Goal: Task Accomplishment & Management: Manage account settings

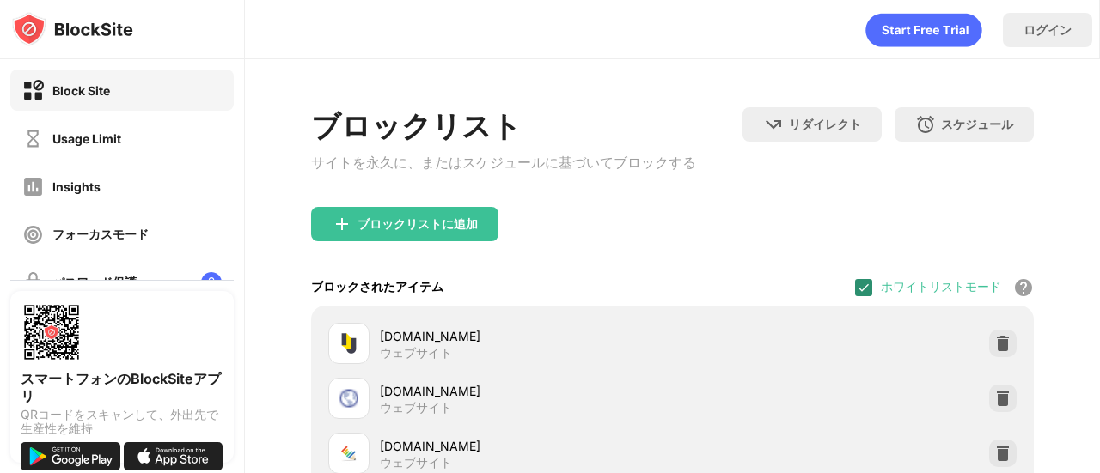
click at [857, 293] on img at bounding box center [864, 288] width 14 height 14
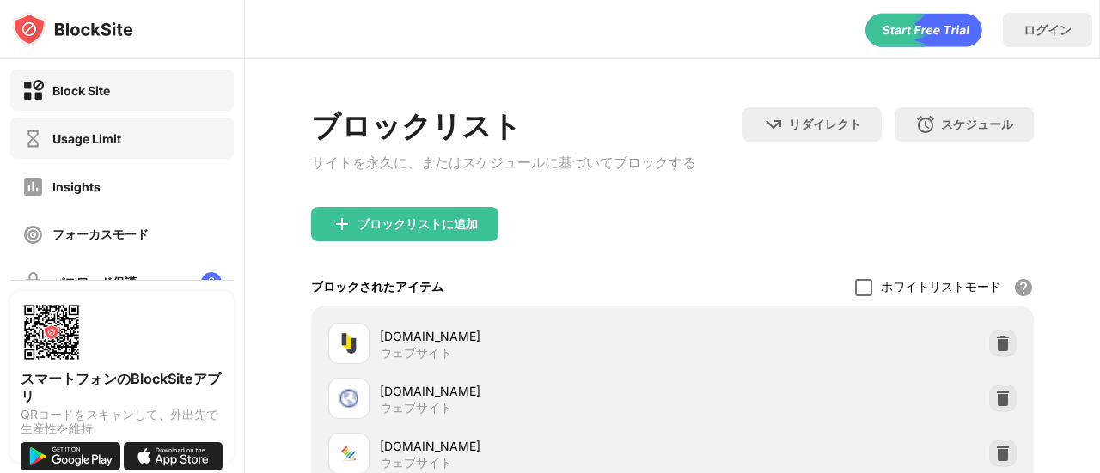
click at [144, 149] on div "Usage Limit" at bounding box center [121, 138] width 223 height 41
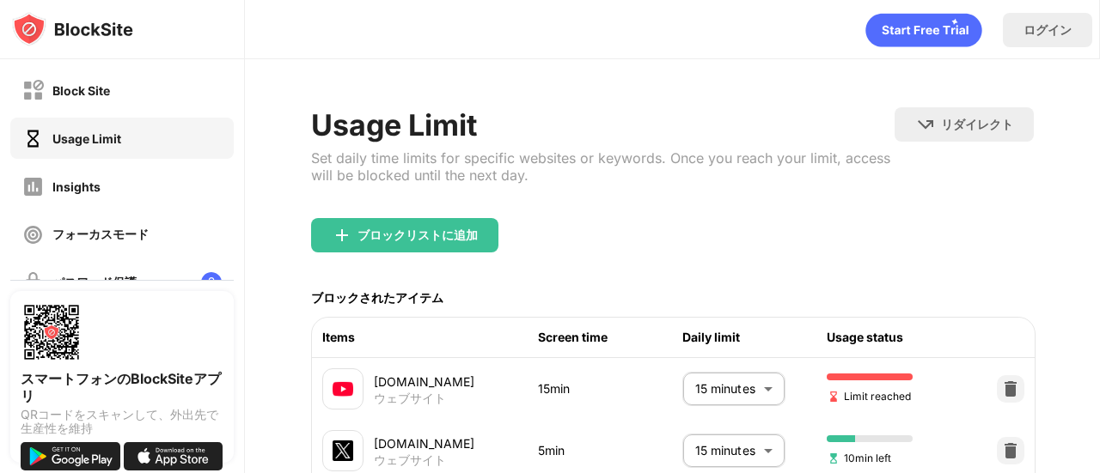
click at [715, 389] on body "Block Site Usage Limit Insights フォーカスモード パスワード保護 カスタムブロックページ 設定 情報 ブロッキング 他のデバイ…" at bounding box center [550, 236] width 1100 height 473
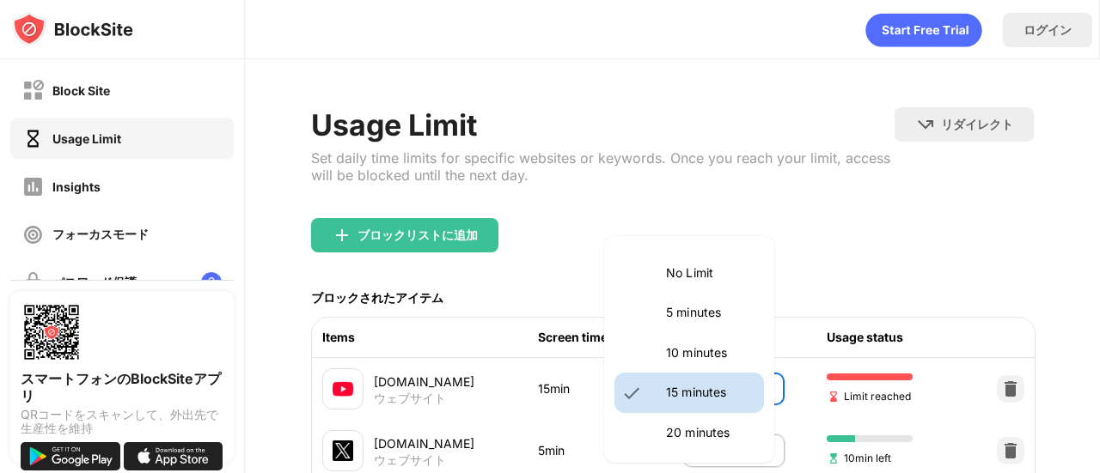
click at [741, 325] on li "5 minutes" at bounding box center [689, 313] width 150 height 40
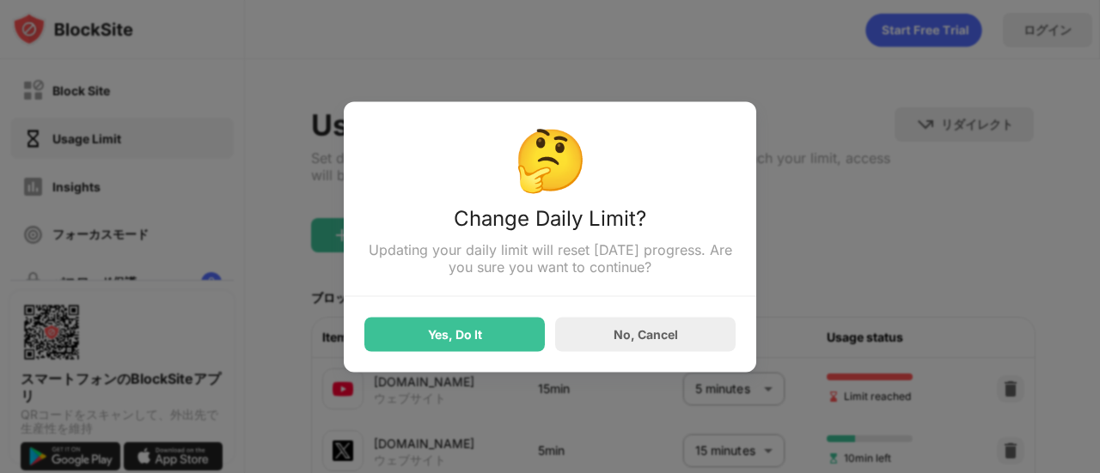
click at [455, 344] on div "Yes, Do It" at bounding box center [454, 334] width 180 height 34
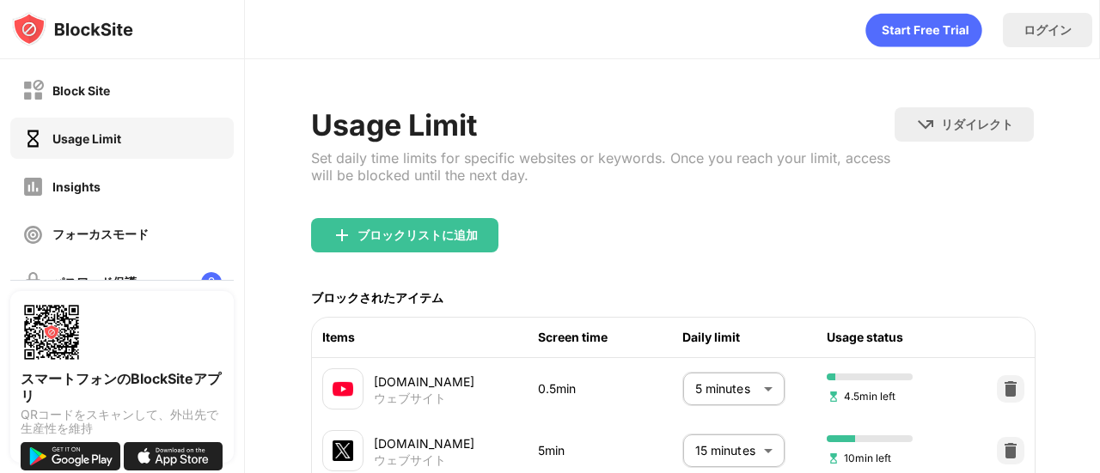
click at [706, 405] on body "Block Site Usage Limit Insights フォーカスモード パスワード保護 カスタムブロックページ 設定 情報 ブロッキング 他のデバイ…" at bounding box center [550, 236] width 1100 height 473
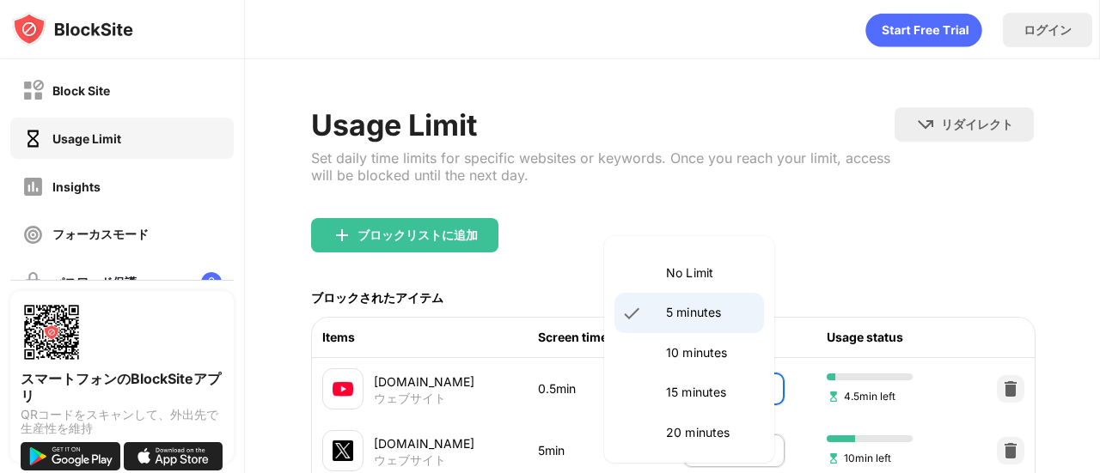
click at [698, 377] on li "15 minutes" at bounding box center [689, 393] width 150 height 40
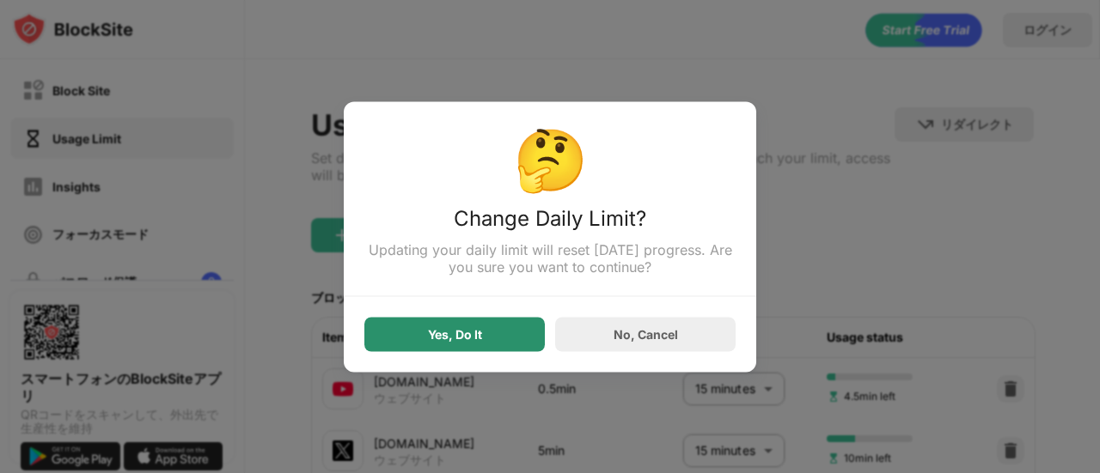
click at [430, 324] on div "Yes, Do It" at bounding box center [454, 334] width 180 height 34
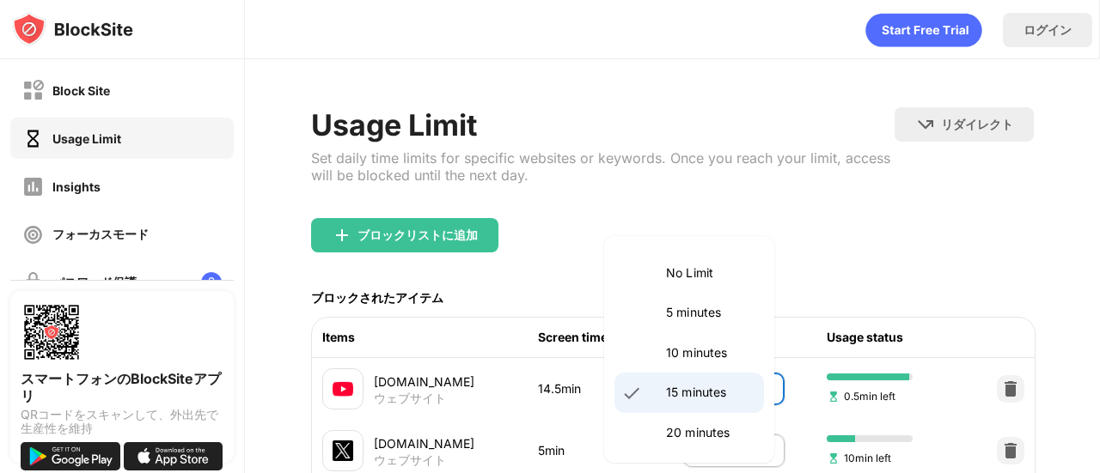
click at [714, 401] on body "Block Site Usage Limit Insights フォーカスモード パスワード保護 カスタムブロックページ 設定 情報 ブロッキング 他のデバイ…" at bounding box center [550, 236] width 1100 height 473
click at [709, 306] on p "5 minutes" at bounding box center [710, 312] width 88 height 19
type input "*"
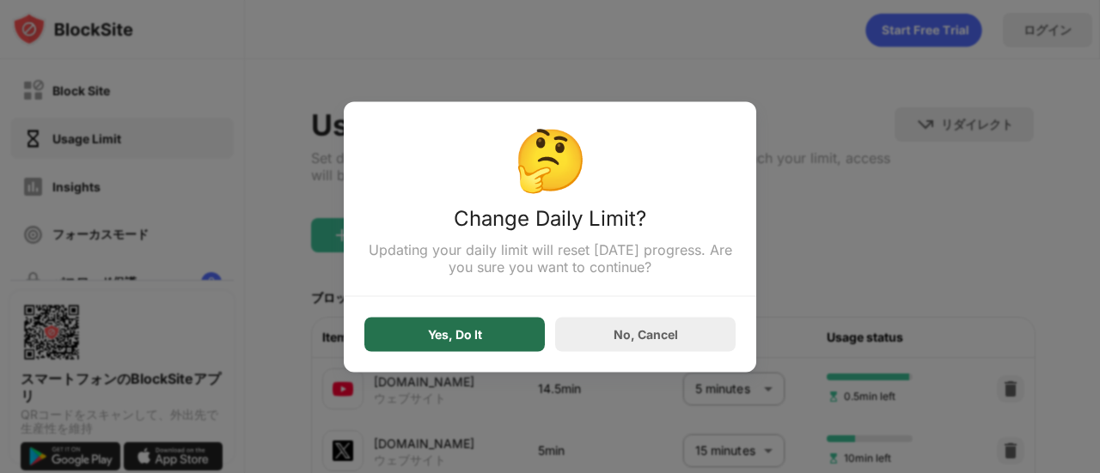
click at [426, 339] on div "Yes, Do It" at bounding box center [454, 334] width 180 height 34
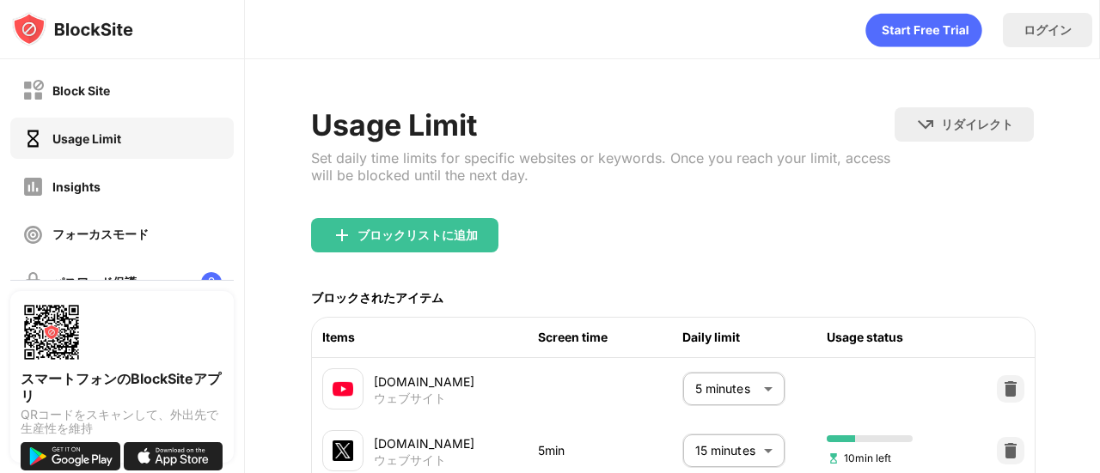
click at [660, 243] on div "ブロックリストに追加" at bounding box center [672, 249] width 723 height 62
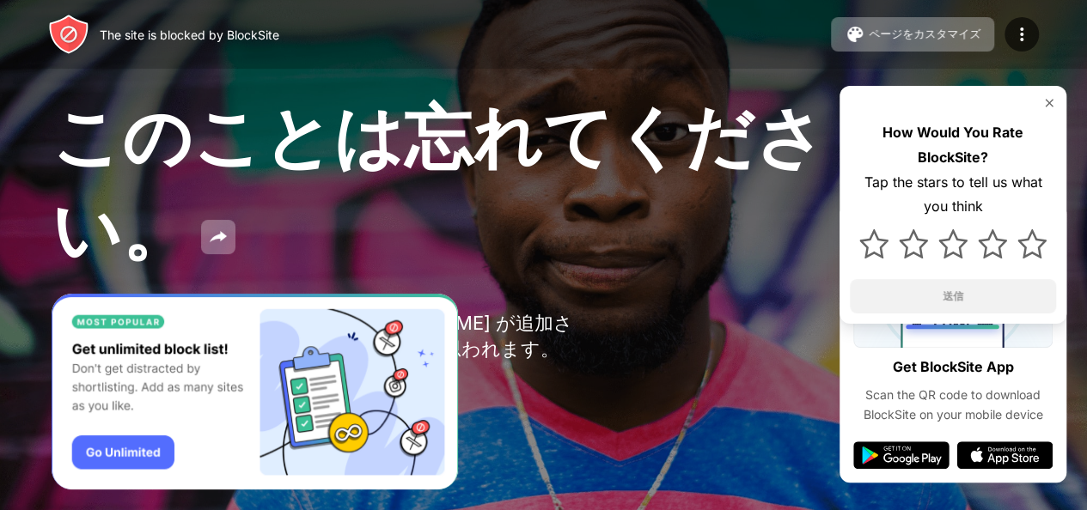
click at [377, 253] on div "このことは忘れてください。" at bounding box center [445, 186] width 787 height 186
click at [1017, 33] on img at bounding box center [1021, 34] width 21 height 21
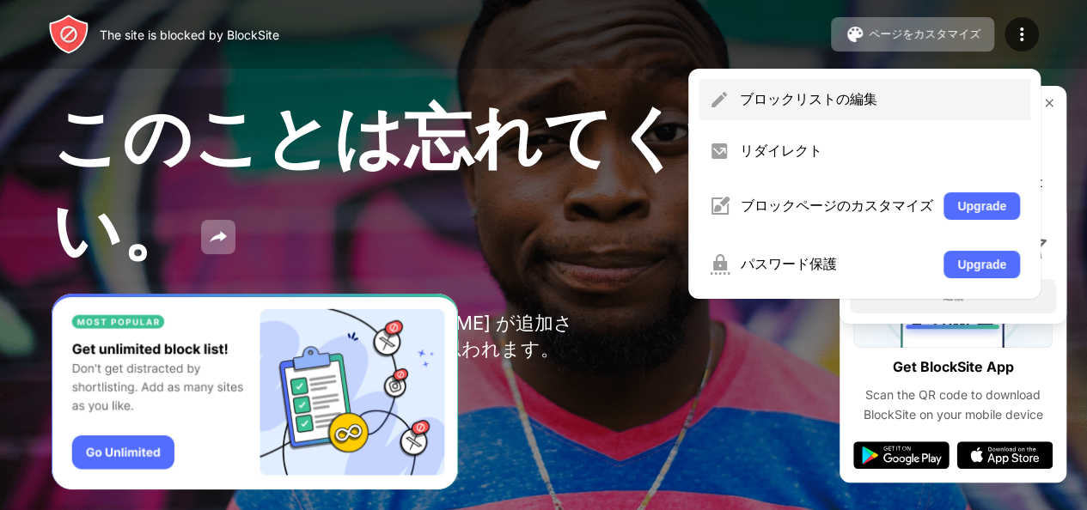
click at [821, 88] on div "ブロックリストの編集" at bounding box center [865, 99] width 332 height 41
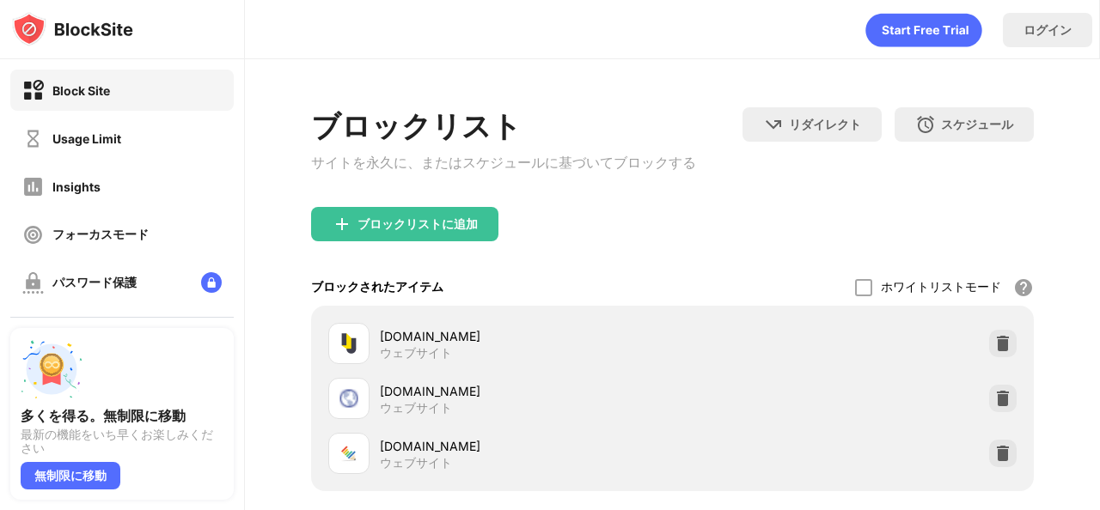
click at [675, 303] on div "ブロックされたアイテム ホワイトリストモード ホワイトリスト以外のすべての Web サイトをブロックします。ホワイトリスト モードは URL でのみ機能し、カ…" at bounding box center [672, 287] width 723 height 37
click at [855, 280] on div "ホワイトリストモード ホワイトリスト以外のすべての Web サイトをブロックします。ホワイトリスト モードは URL でのみ機能し、カテゴリやキーワードは含ま…" at bounding box center [944, 287] width 179 height 37
click at [855, 291] on div at bounding box center [863, 287] width 17 height 17
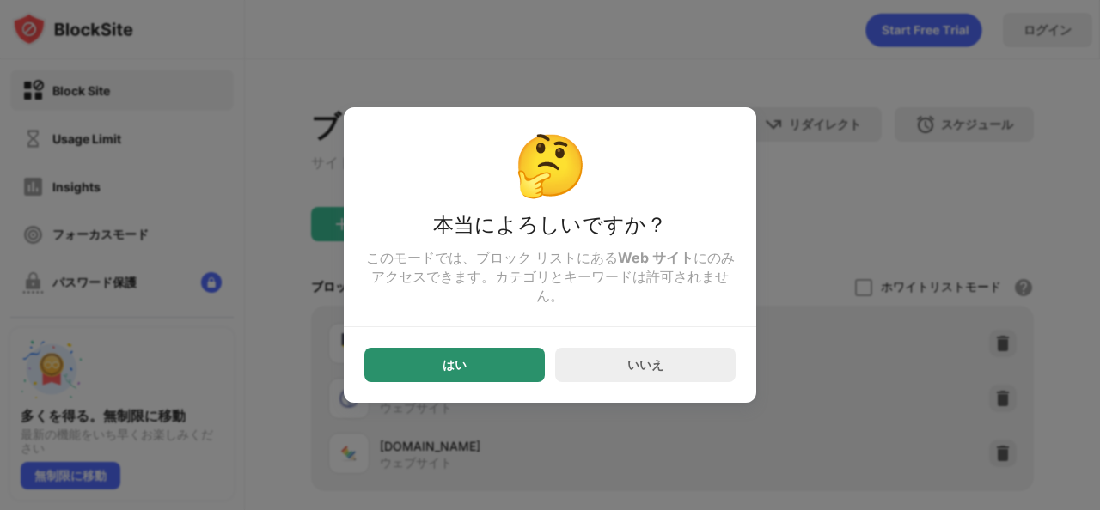
click at [512, 370] on div "はい" at bounding box center [454, 365] width 180 height 34
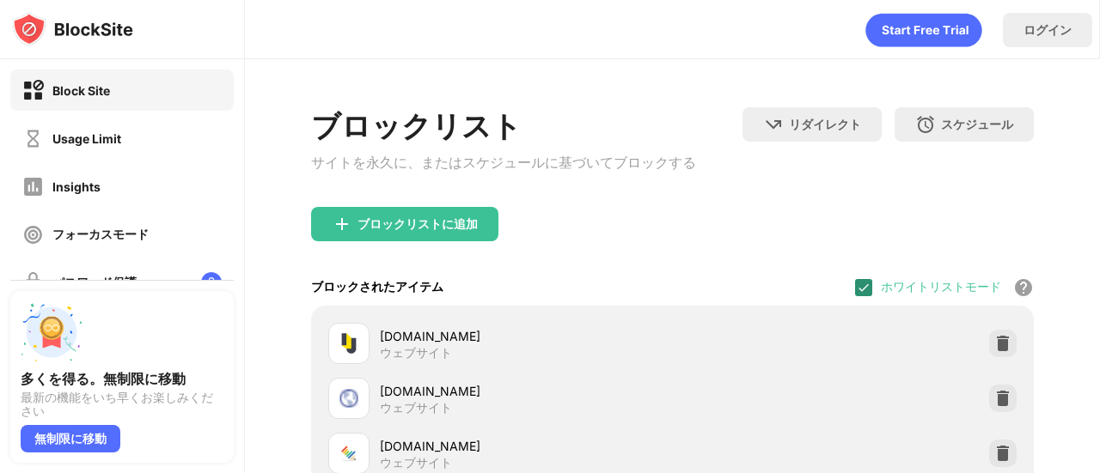
click at [857, 291] on img at bounding box center [864, 288] width 14 height 14
click at [174, 161] on div "Block Site Usage Limit Insights フォーカスモード パスワード保護 カスタムブロックページ 設定 情報" at bounding box center [122, 258] width 244 height 399
click at [180, 147] on div "Usage Limit" at bounding box center [121, 138] width 223 height 41
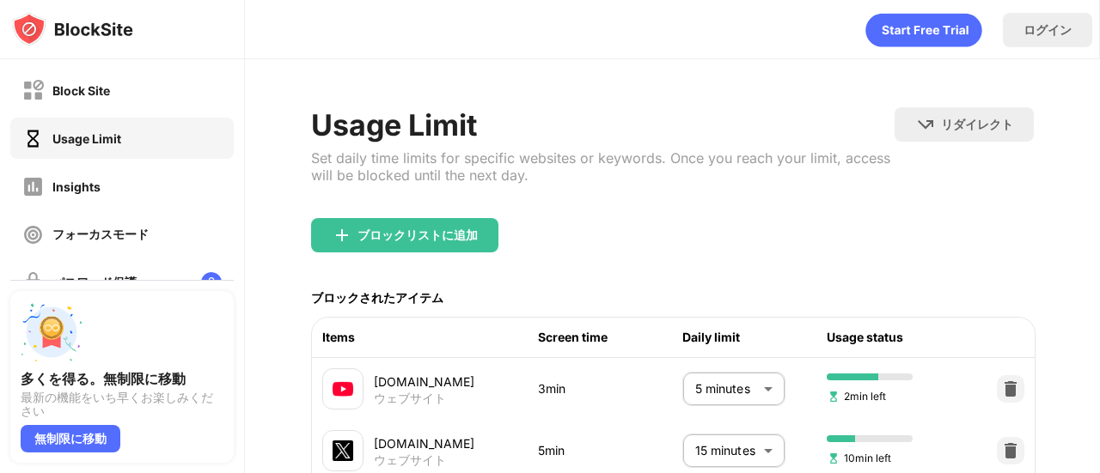
click at [683, 386] on body "Block Site Usage Limit Insights フォーカスモード パスワード保護 カスタムブロックページ 設定 情報 ブロッキング 他のデバイ…" at bounding box center [550, 236] width 1100 height 473
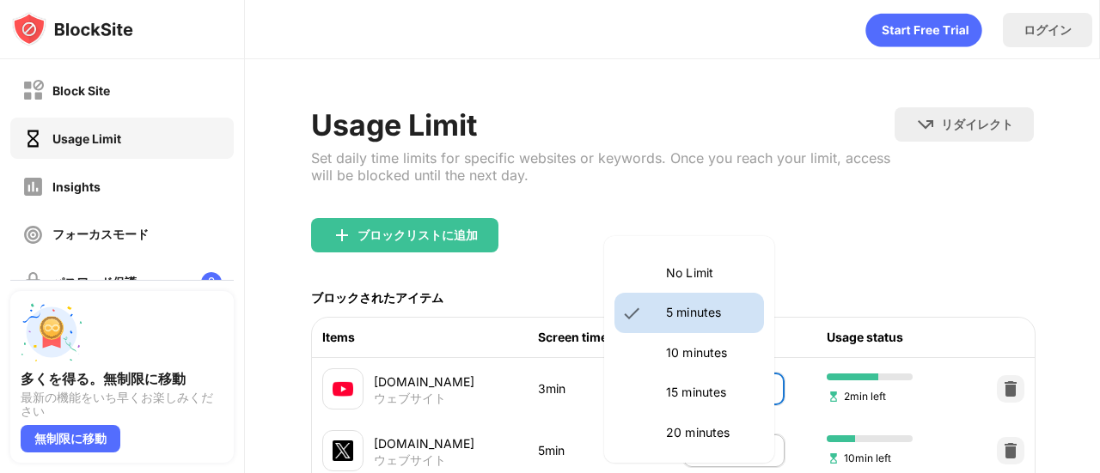
scroll to position [36, 0]
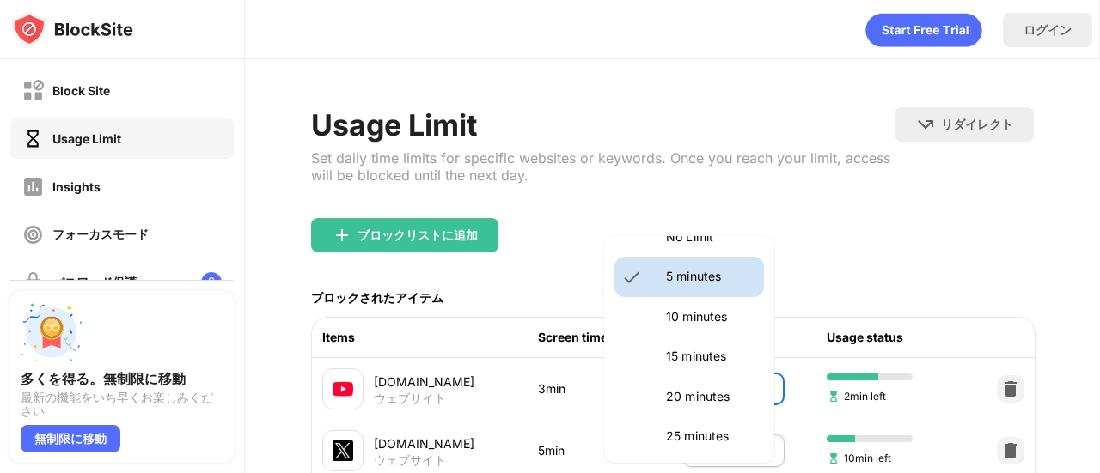
click at [680, 386] on li "20 minutes" at bounding box center [689, 397] width 150 height 40
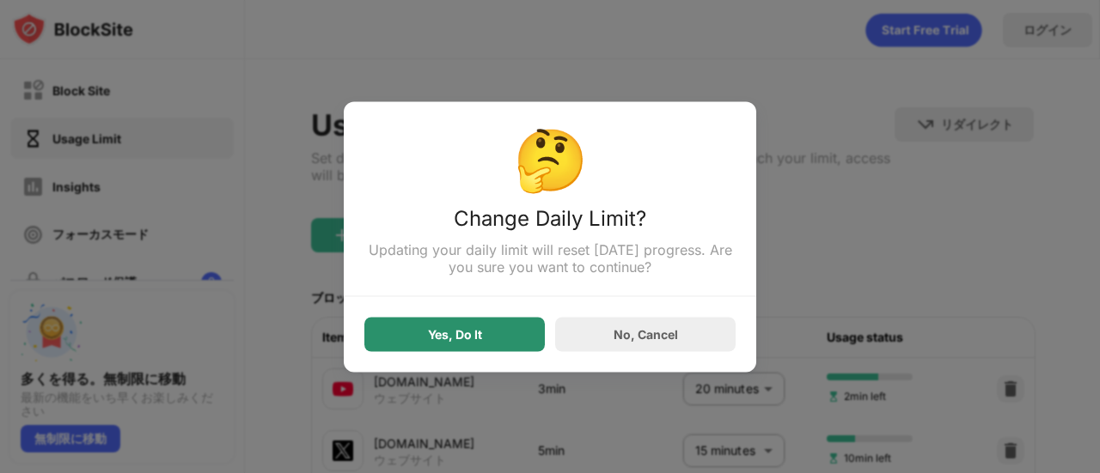
click at [608, 335] on div "No, Cancel" at bounding box center [645, 334] width 180 height 34
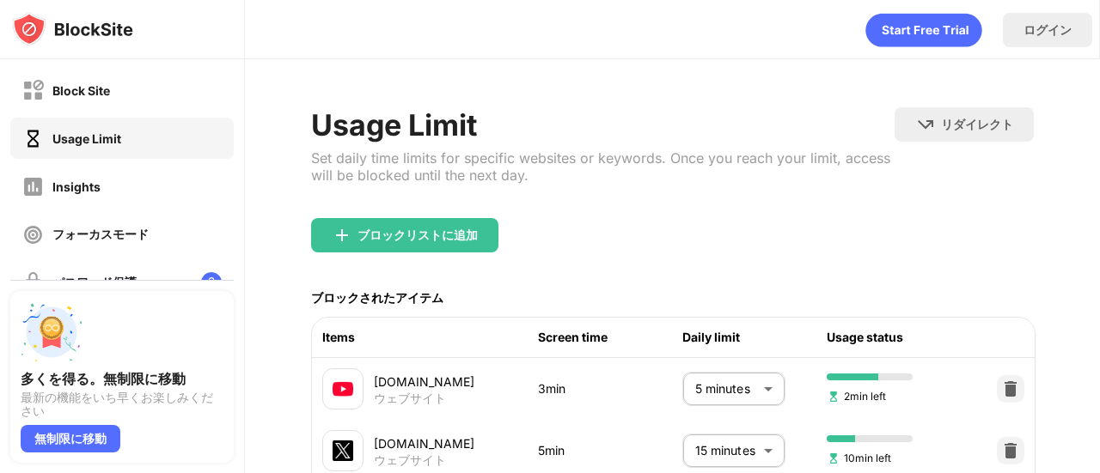
click at [718, 398] on body "Block Site Usage Limit Insights フォーカスモード パスワード保護 カスタムブロックページ 設定 情報 ブロッキング 他のデバイ…" at bounding box center [550, 236] width 1100 height 473
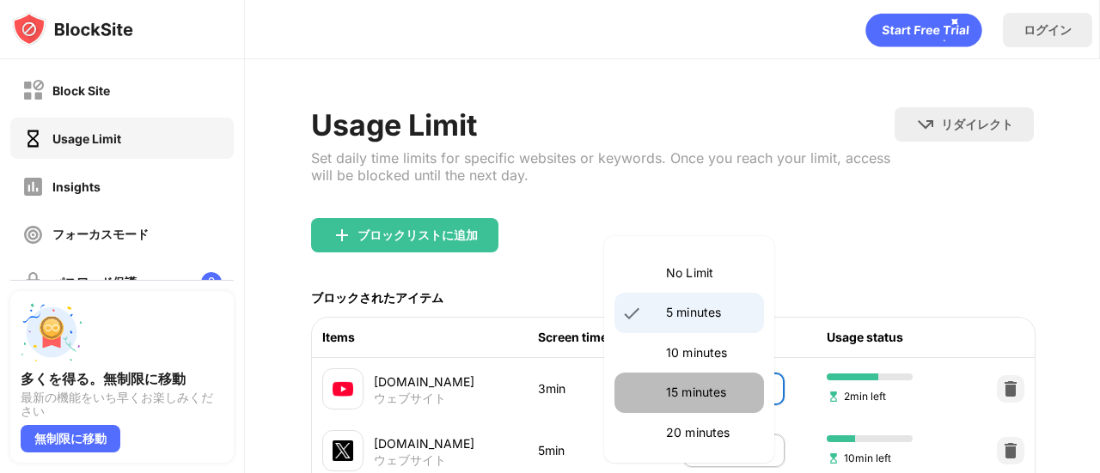
click at [699, 398] on p "15 minutes" at bounding box center [710, 392] width 88 height 19
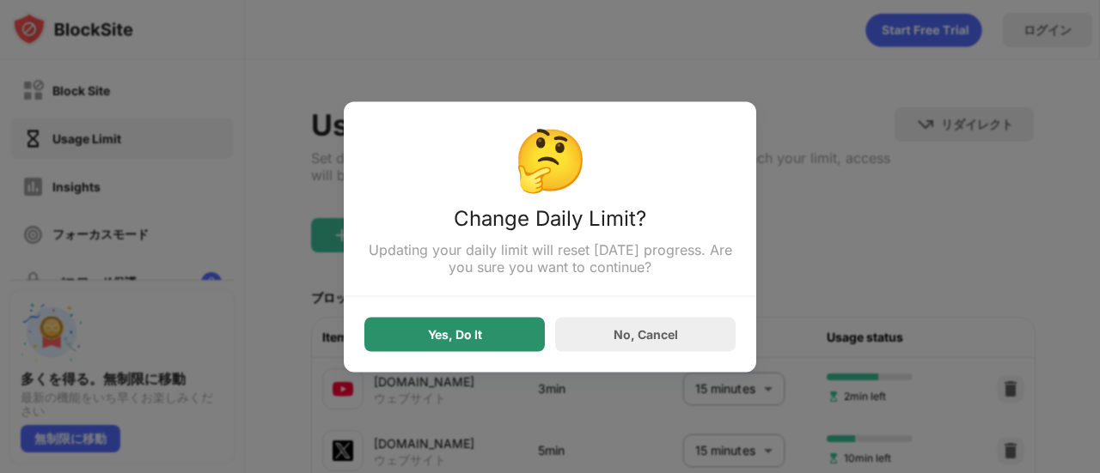
click at [502, 344] on div "Yes, Do It" at bounding box center [454, 334] width 180 height 34
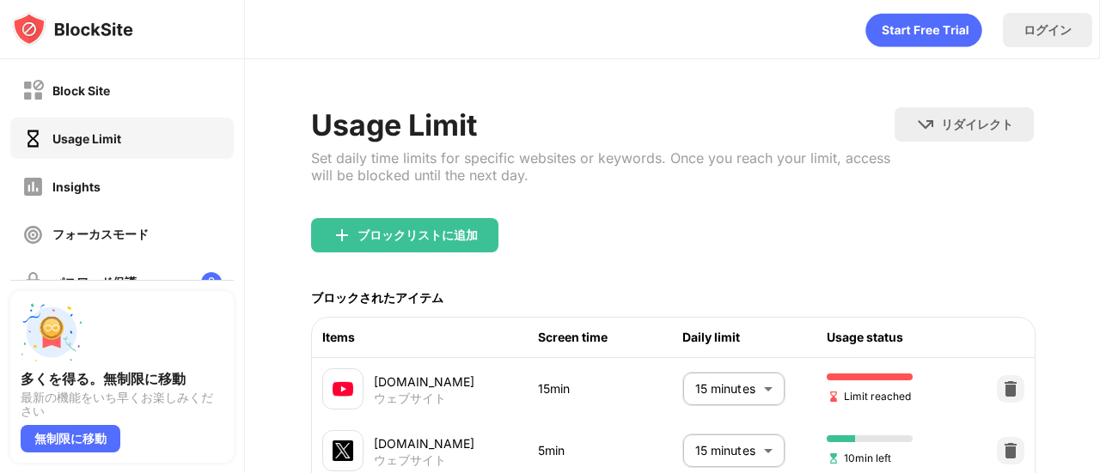
click at [693, 394] on body "Block Site Usage Limit Insights フォーカスモード パスワード保護 カスタムブロックページ 設定 情報 ブロッキング 他のデバイ…" at bounding box center [550, 236] width 1100 height 473
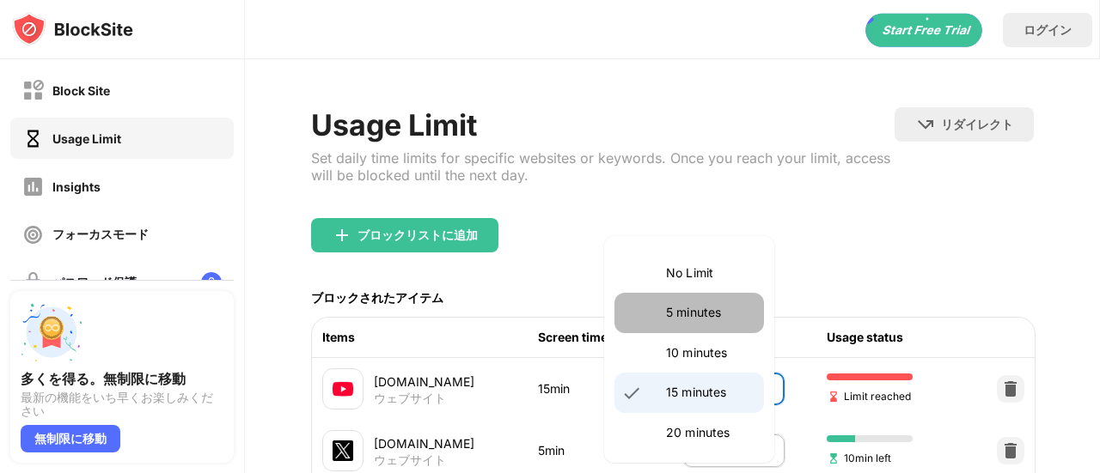
click at [698, 324] on li "5 minutes" at bounding box center [689, 313] width 150 height 40
type input "*"
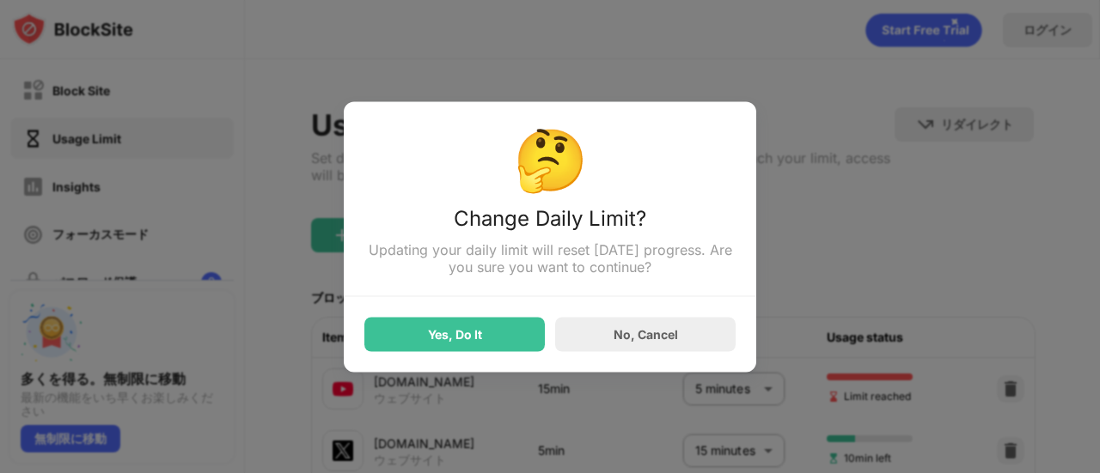
click at [457, 305] on div "Yes, Do It No, Cancel" at bounding box center [549, 323] width 371 height 55
click at [452, 338] on div "Yes, Do It" at bounding box center [455, 334] width 54 height 14
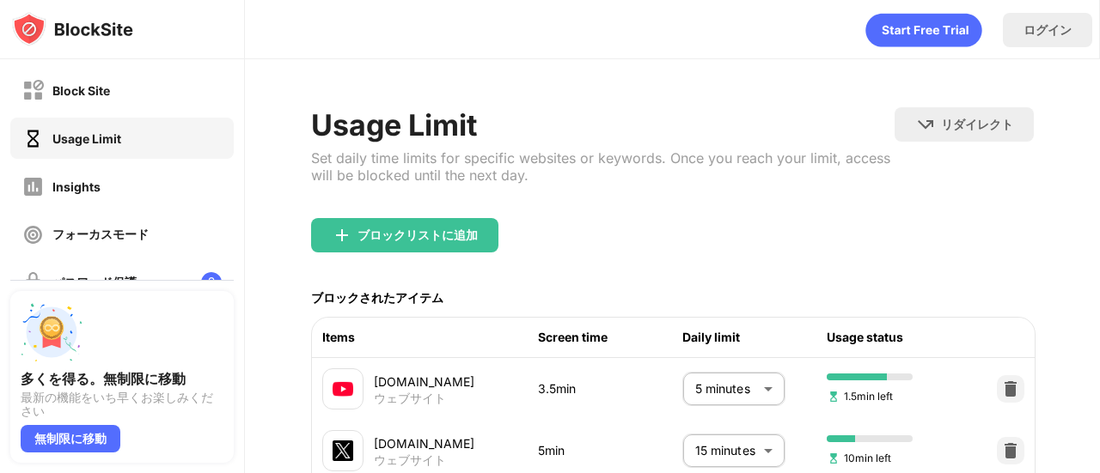
click at [723, 392] on body "Block Site Usage Limit Insights フォーカスモード パスワード保護 カスタムブロックページ 設定 情報 ブロッキング 他のデバイ…" at bounding box center [550, 236] width 1100 height 473
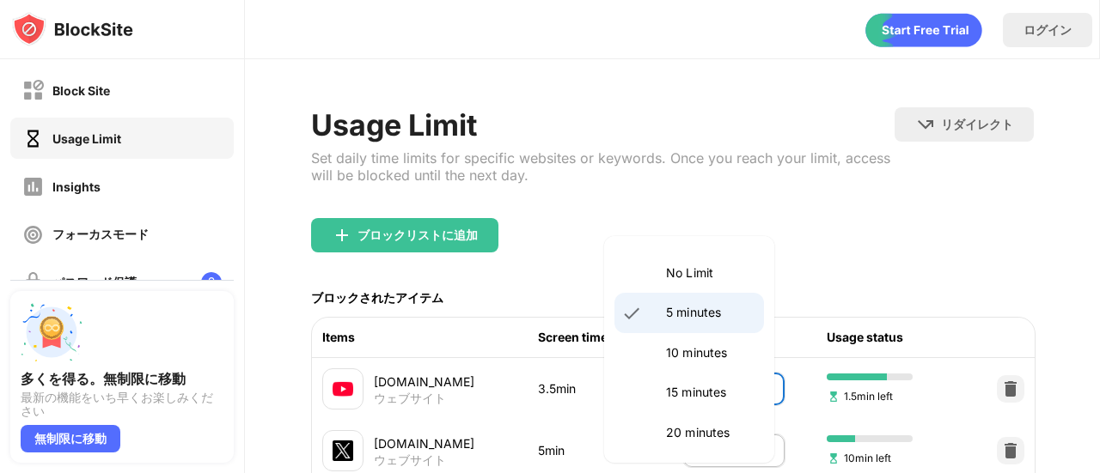
click at [677, 160] on div at bounding box center [550, 236] width 1100 height 473
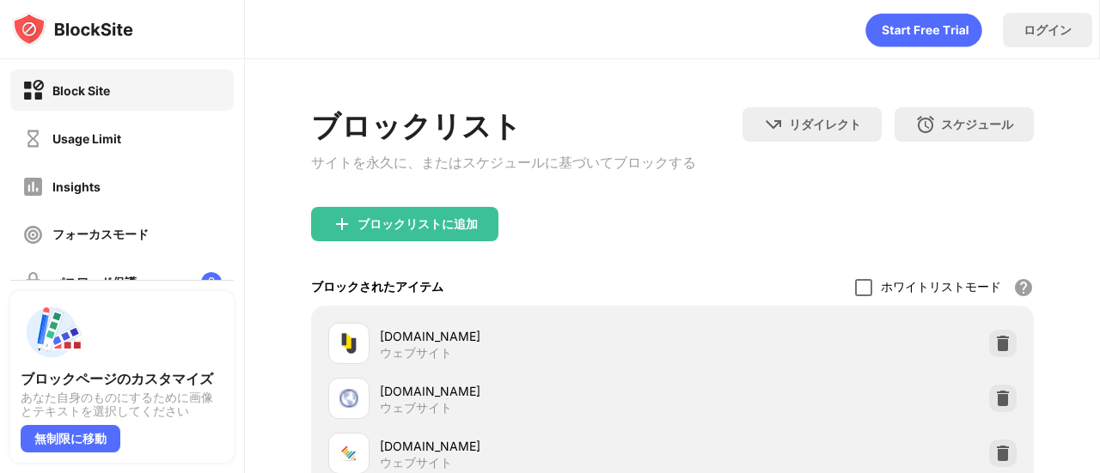
click at [857, 294] on div at bounding box center [863, 287] width 17 height 17
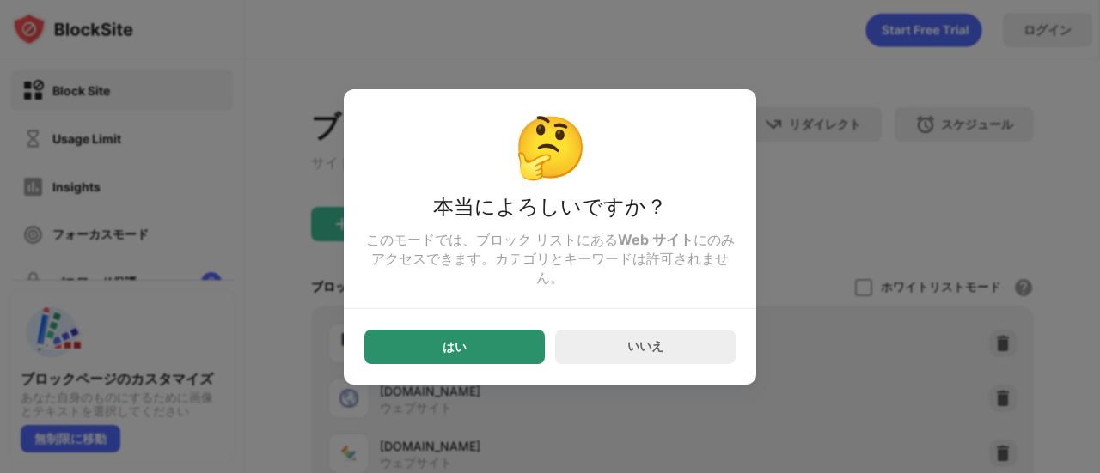
click at [516, 348] on div "はい" at bounding box center [454, 347] width 180 height 34
